Goal: Check status

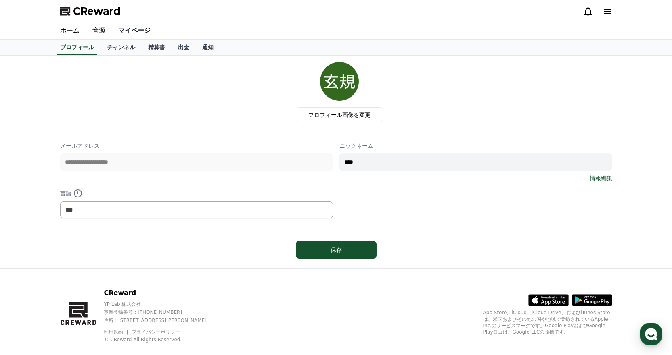
click at [121, 34] on link "マイページ" at bounding box center [134, 31] width 35 height 17
click at [71, 31] on link "ホーム" at bounding box center [70, 31] width 32 height 17
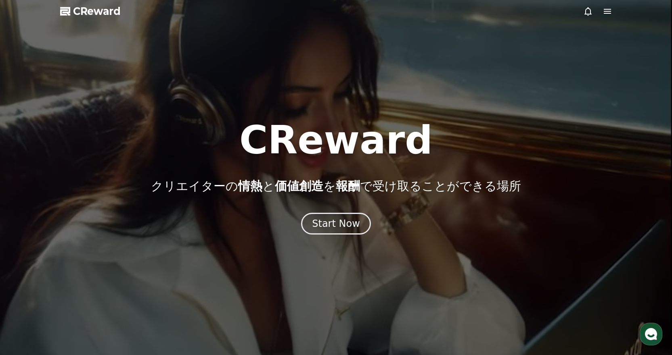
click at [613, 10] on div at bounding box center [336, 177] width 672 height 355
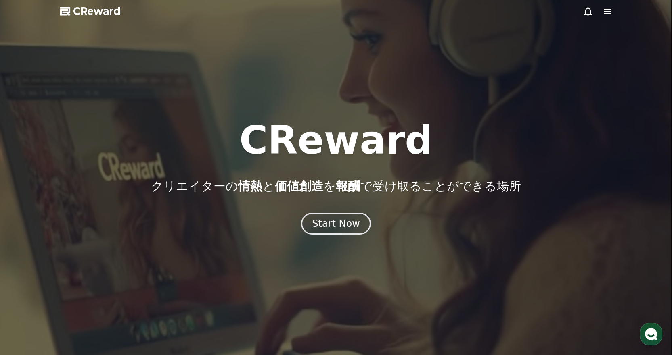
click at [606, 10] on icon at bounding box center [607, 11] width 10 height 10
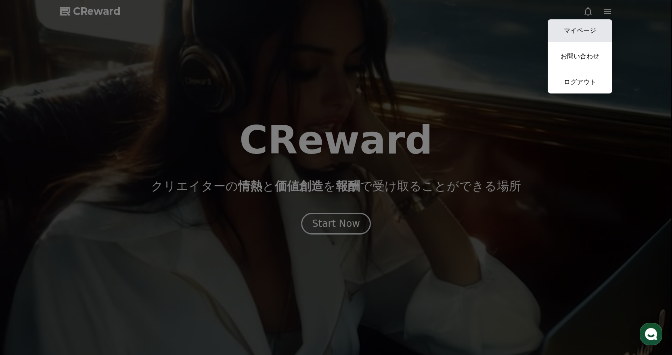
click at [584, 25] on link "マイページ" at bounding box center [579, 30] width 65 height 23
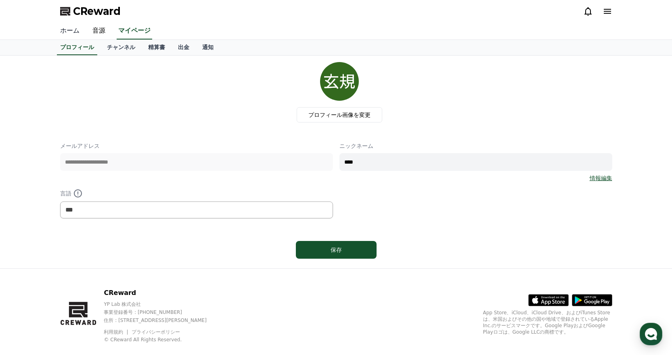
click at [69, 34] on link "ホーム" at bounding box center [70, 31] width 32 height 17
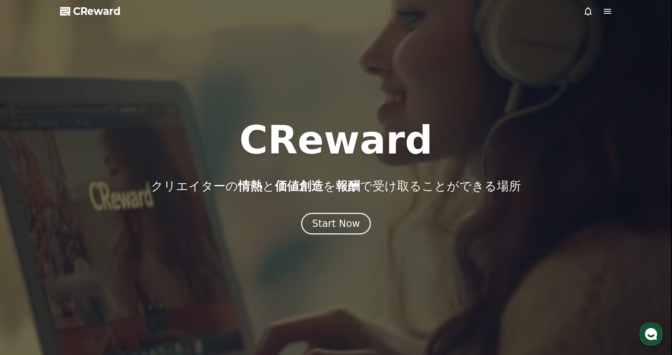
click at [605, 10] on icon at bounding box center [606, 11] width 7 height 5
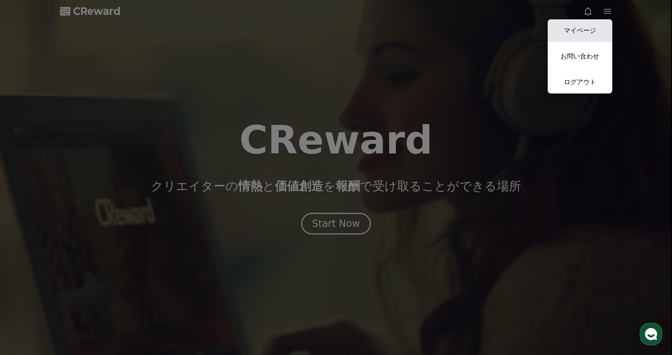
click at [587, 24] on link "マイページ" at bounding box center [579, 30] width 65 height 23
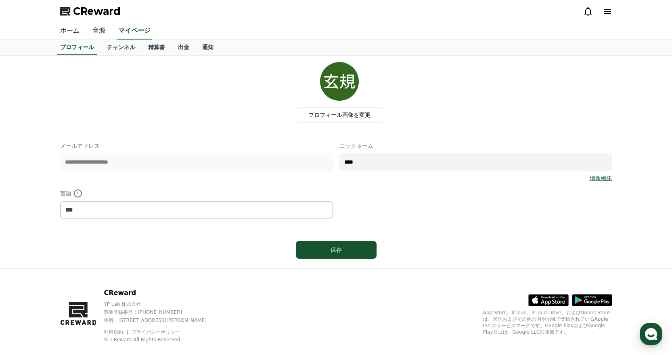
click at [100, 33] on link "音源" at bounding box center [99, 31] width 26 height 17
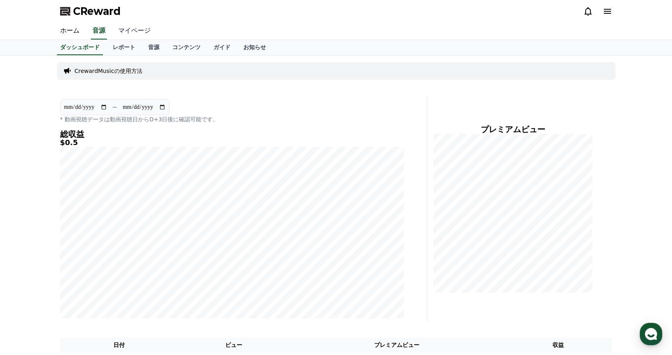
click at [117, 31] on link "マイページ" at bounding box center [134, 31] width 45 height 17
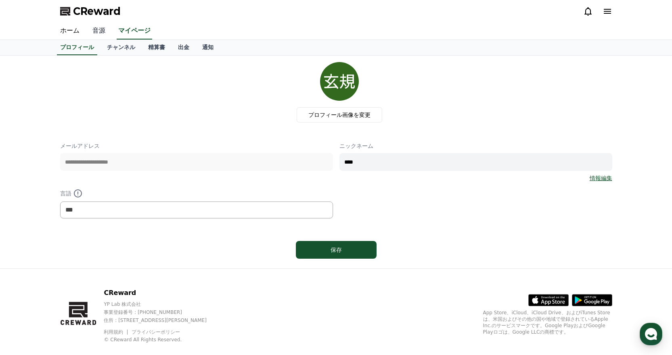
click at [103, 32] on link "音源" at bounding box center [99, 31] width 26 height 17
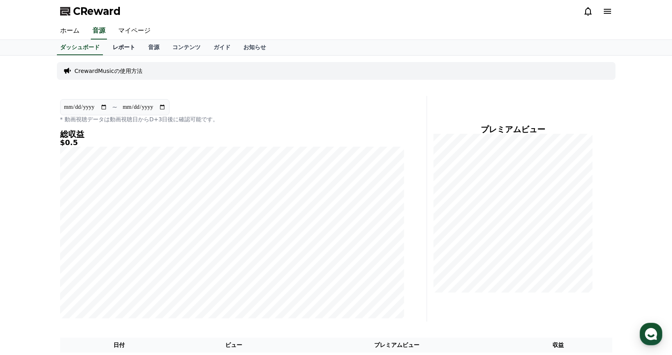
click at [109, 47] on link "レポート" at bounding box center [123, 47] width 35 height 15
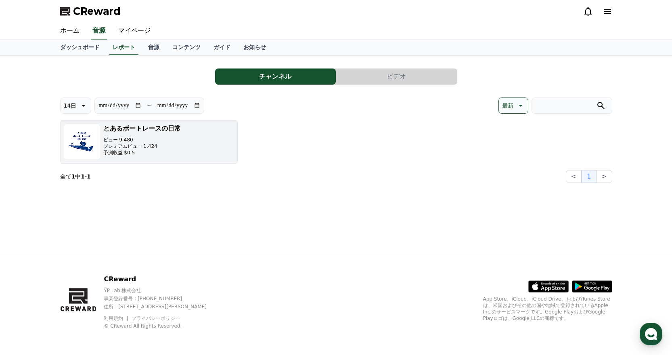
click at [136, 138] on p "ビュー 9,480" at bounding box center [141, 140] width 77 height 6
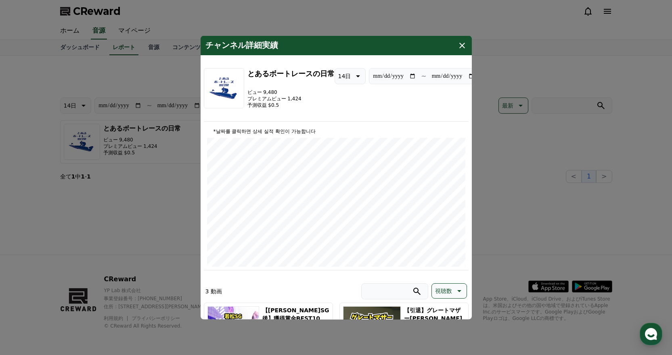
click at [461, 76] on input "**********" at bounding box center [453, 75] width 44 height 9
type input "**********"
click at [512, 161] on button "close modal" at bounding box center [336, 177] width 672 height 355
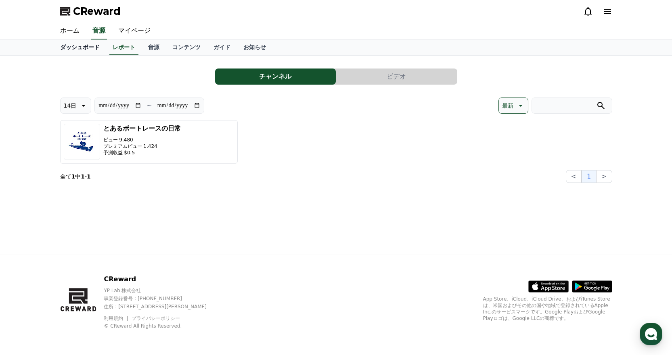
click at [65, 46] on link "ダッシュボード" at bounding box center [80, 47] width 52 height 15
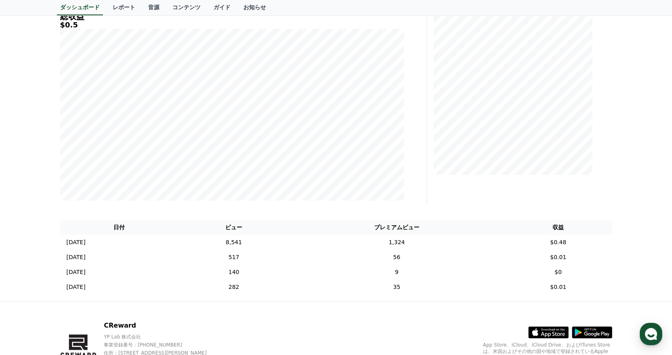
scroll to position [164, 0]
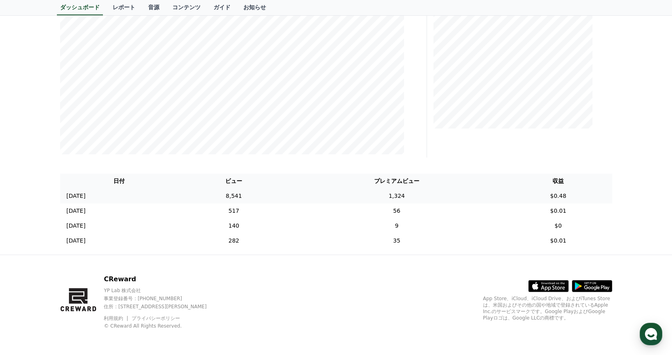
drag, startPoint x: 84, startPoint y: 195, endPoint x: 134, endPoint y: 197, distance: 50.1
click at [134, 197] on td "2025-09-01 09/01" at bounding box center [119, 196] width 119 height 15
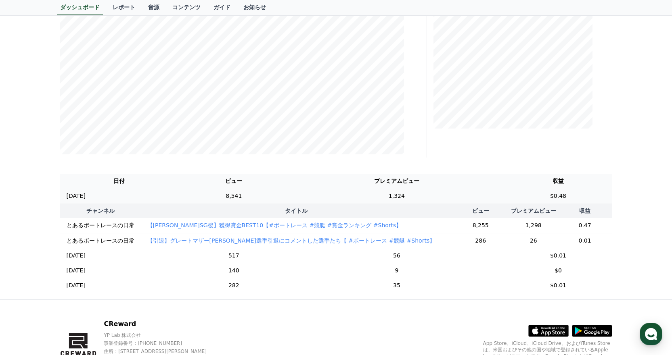
click at [86, 197] on p "2025-09-01" at bounding box center [76, 196] width 19 height 8
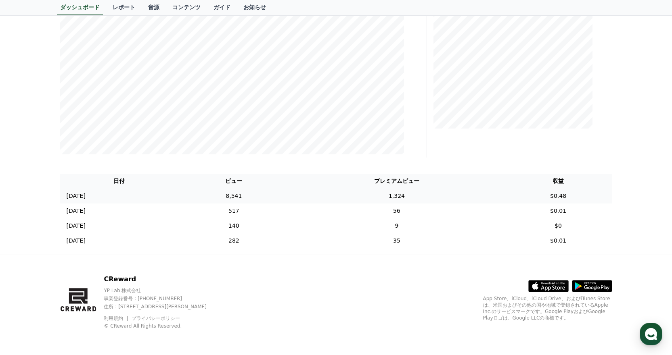
click at [71, 195] on p "2025-09-01" at bounding box center [76, 196] width 19 height 8
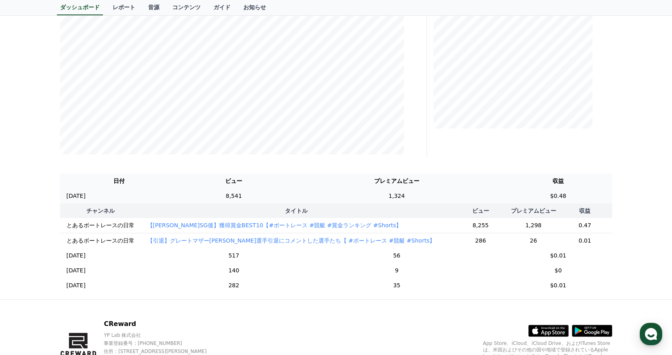
click at [71, 195] on p "2025-09-01" at bounding box center [76, 196] width 19 height 8
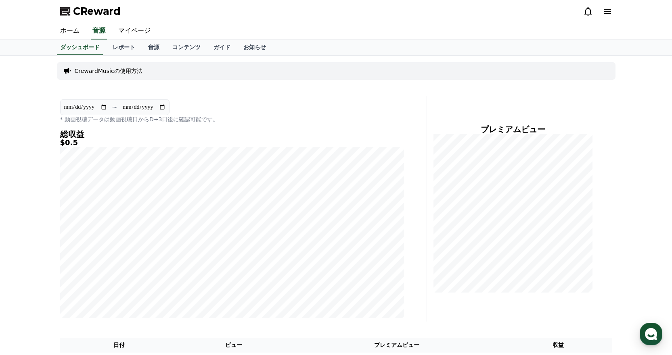
scroll to position [161, 0]
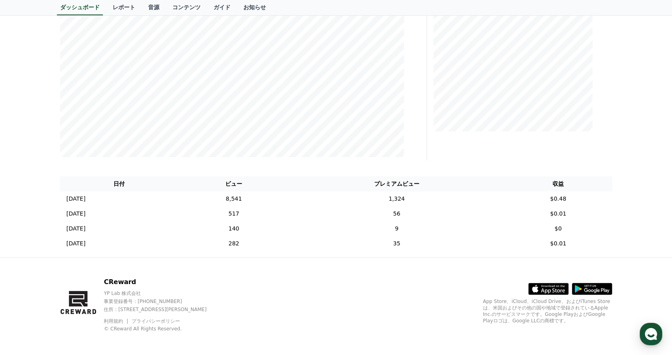
click at [19, 192] on div "**********" at bounding box center [336, 75] width 672 height 363
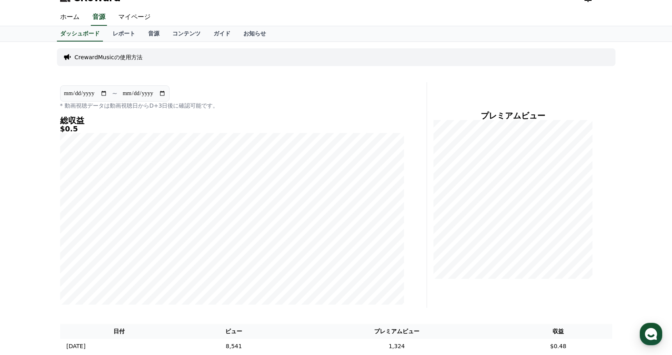
scroll to position [0, 0]
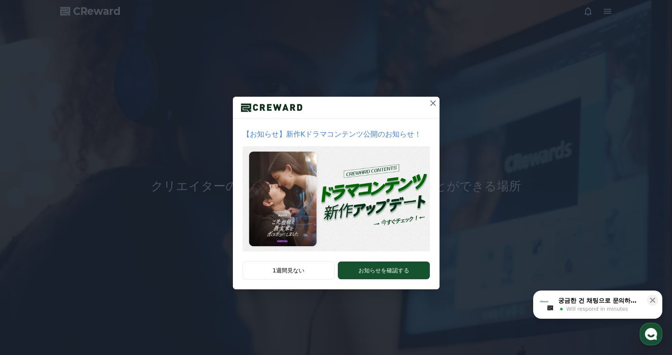
click at [432, 101] on icon at bounding box center [433, 103] width 10 height 10
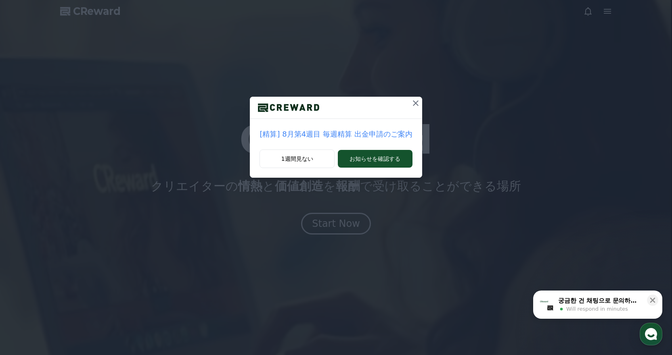
click at [413, 102] on icon at bounding box center [416, 103] width 6 height 6
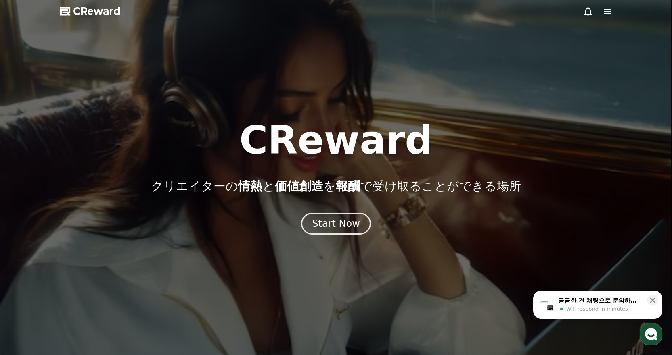
click at [591, 12] on icon at bounding box center [588, 11] width 10 height 10
